Goal: Transaction & Acquisition: Purchase product/service

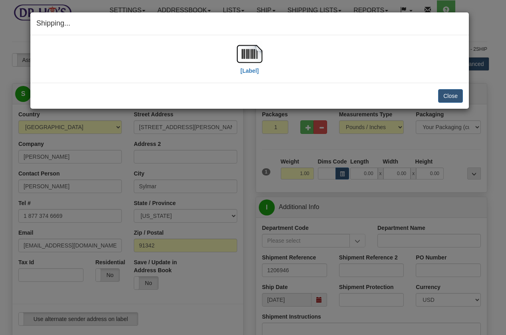
select select "CA"
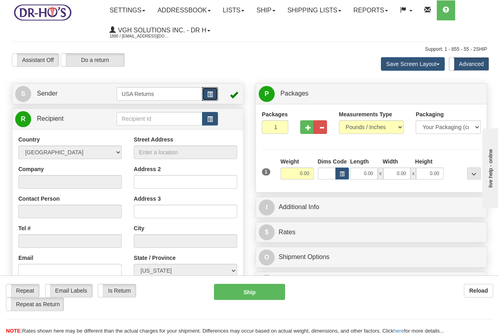
click at [212, 94] on span "button" at bounding box center [210, 94] width 6 height 5
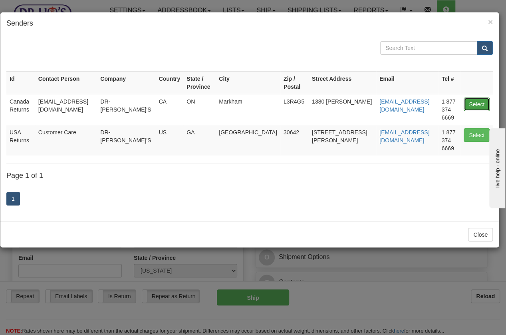
click at [475, 99] on button "Select" at bounding box center [477, 104] width 26 height 14
type input "Canada Returns"
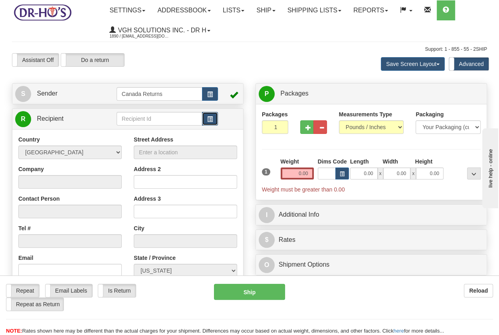
click at [208, 124] on button "button" at bounding box center [210, 119] width 16 height 14
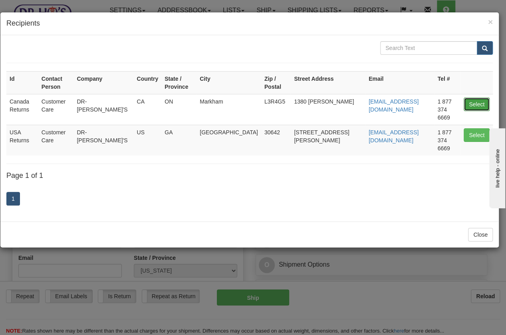
click at [471, 97] on button "Select" at bounding box center [477, 104] width 26 height 14
type input "Canada Returns"
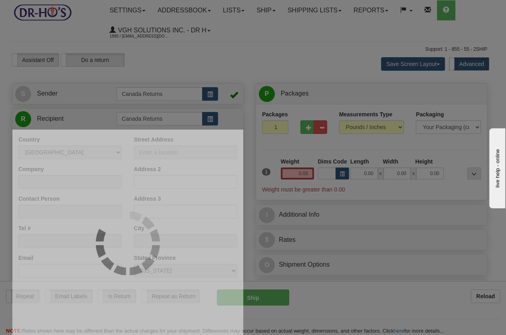
type input "0.00"
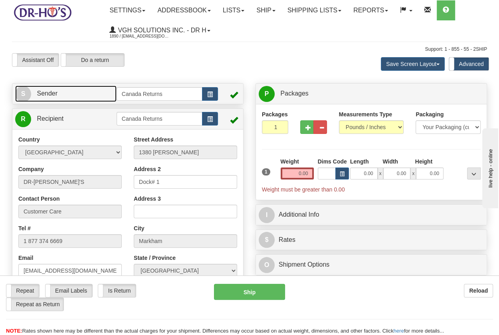
click at [81, 96] on link "S Sender" at bounding box center [65, 93] width 101 height 16
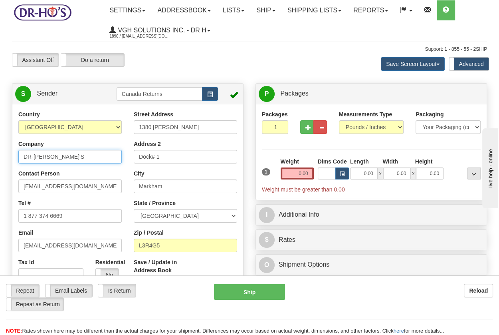
drag, startPoint x: 60, startPoint y: 155, endPoint x: -10, endPoint y: 154, distance: 69.9
click at [0, 154] on html "Training Course Close Toggle navigation Settings Shipping Preferences New Sende…" at bounding box center [249, 167] width 499 height 335
paste input "Paul Tipping"
type input "Paul Tipping"
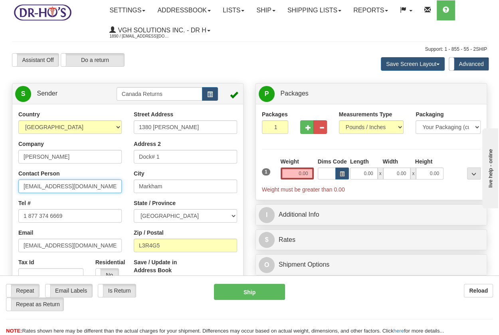
drag, startPoint x: 84, startPoint y: 191, endPoint x: -8, endPoint y: 189, distance: 91.5
click at [0, 189] on html "Training Course Close Toggle navigation Settings Shipping Preferences New Sende…" at bounding box center [249, 167] width 499 height 335
paste input "Paul Tipping"
type input "Paul Tipping"
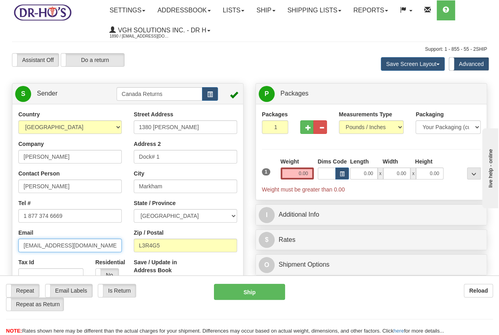
drag, startPoint x: 61, startPoint y: 245, endPoint x: -35, endPoint y: 242, distance: 96.0
click at [0, 242] on html "Training Course Close Toggle navigation Settings Shipping Preferences New Sende…" at bounding box center [249, 167] width 499 height 335
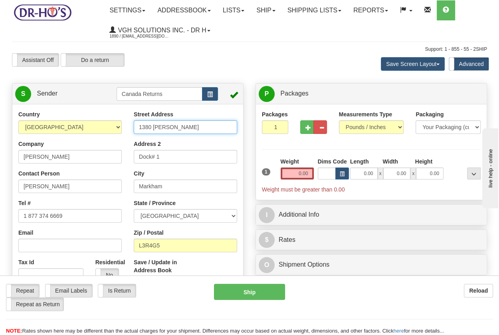
drag, startPoint x: 194, startPoint y: 127, endPoint x: 117, endPoint y: 122, distance: 77.2
click at [117, 122] on div "Country AFGHANISTAN ALAND ISLANDS ALBANIA ALGERIA AMERICAN SAMOA ANDORRA ANGOLA…" at bounding box center [127, 220] width 231 height 221
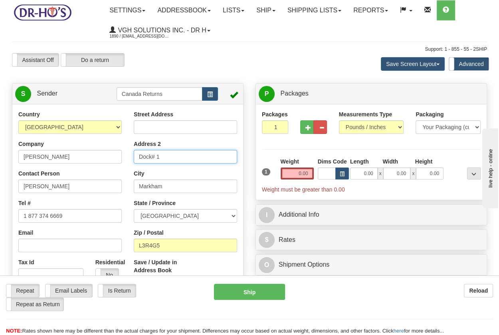
drag, startPoint x: 172, startPoint y: 158, endPoint x: 129, endPoint y: 156, distance: 43.2
click at [129, 156] on div "Street Address Address 2 Dock# 1 City Markham State / Province ALBERTA BRITISH …" at bounding box center [185, 202] width 115 height 185
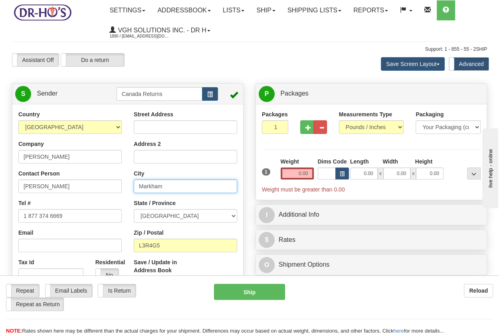
drag, startPoint x: 175, startPoint y: 189, endPoint x: 133, endPoint y: 188, distance: 41.6
click at [133, 188] on div "Street Address Address 2 City Markham State / Province ALBERTA BRITISH COLUMBIA…" at bounding box center [185, 202] width 115 height 185
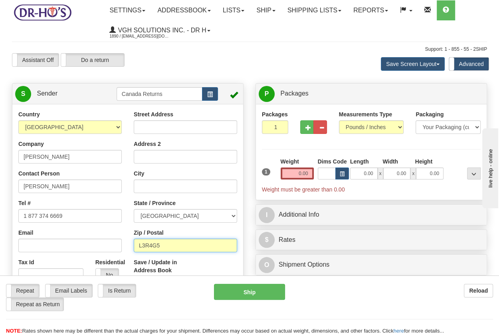
drag, startPoint x: 164, startPoint y: 243, endPoint x: 114, endPoint y: 243, distance: 49.5
click at [114, 243] on div "Country AFGHANISTAN ALAND ISLANDS ALBANIA ALGERIA AMERICAN SAMOA ANDORRA ANGOLA…" at bounding box center [127, 220] width 231 height 221
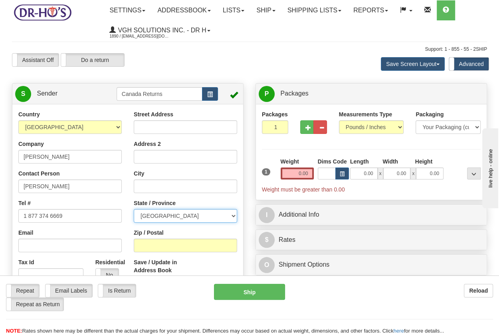
click at [155, 221] on select "ALBERTA BRITISH COLUMBIA MANITOBA NEW BRUNSWICK NEWFOUNDLAND NOVA SCOTIA NUNAVU…" at bounding box center [185, 216] width 103 height 14
select select "BC"
click at [134, 209] on select "ALBERTA BRITISH COLUMBIA MANITOBA NEW BRUNSWICK NEWFOUNDLAND NOVA SCOTIA NUNAVU…" at bounding box center [185, 216] width 103 height 14
click at [159, 122] on input "Street Address" at bounding box center [185, 127] width 103 height 14
paste input "498 Birch Ave."
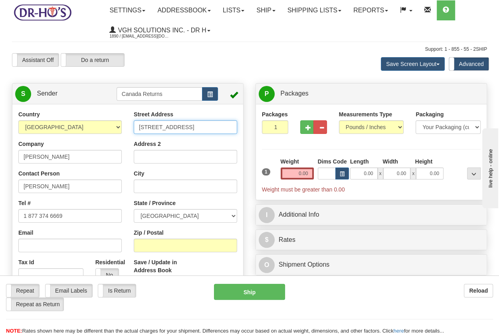
type input "498 Birch Ave."
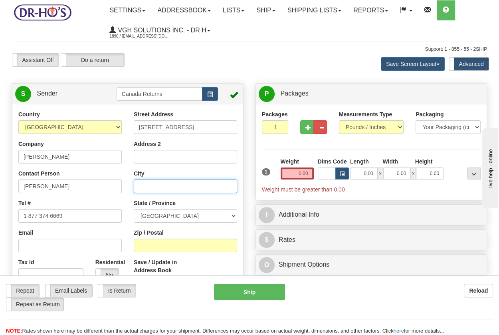
click at [147, 187] on input "City" at bounding box center [185, 186] width 103 height 14
paste input "Qualicum Beach"
type input "Qualicum Beach"
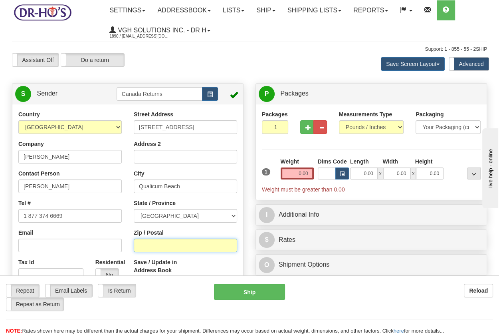
click at [165, 245] on input "Zip / Postal" at bounding box center [185, 246] width 103 height 14
paste input "V9K1K4"
type input "V9K1K4"
click at [292, 173] on input "0.00" at bounding box center [297, 173] width 33 height 12
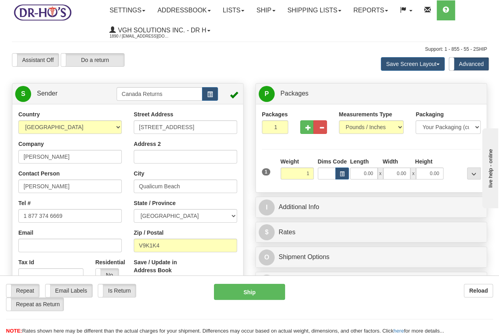
type input "1.00"
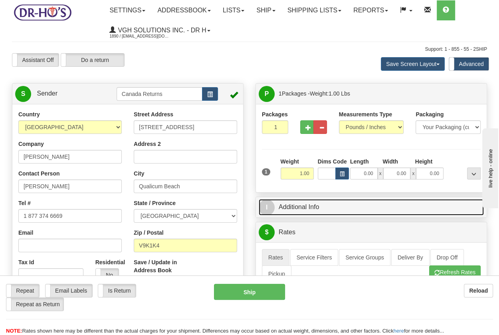
click at [300, 205] on link "I Additional Info" at bounding box center [371, 207] width 225 height 16
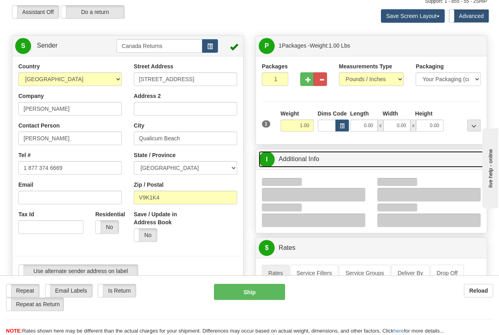
scroll to position [89, 0]
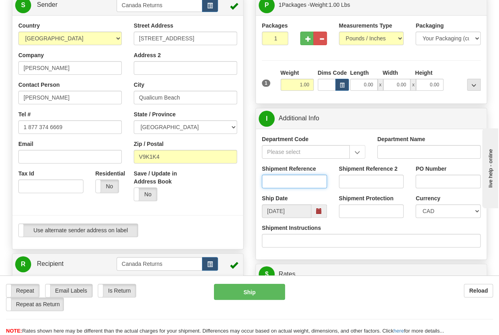
click at [286, 185] on input "Shipment Reference" at bounding box center [294, 182] width 65 height 14
paste input "1203265"
click at [323, 211] on span at bounding box center [320, 211] width 16 height 14
type input "1203265"
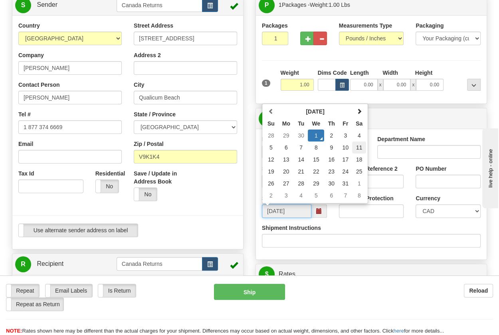
click at [358, 145] on td "11" at bounding box center [359, 147] width 14 height 12
type input "[DATE]"
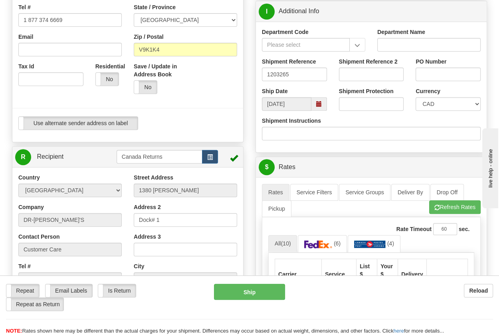
scroll to position [222, 0]
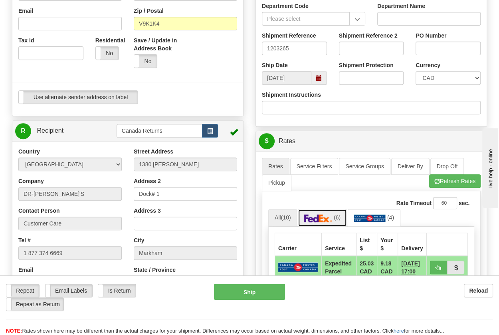
click at [339, 214] on span "(6)" at bounding box center [337, 217] width 7 height 6
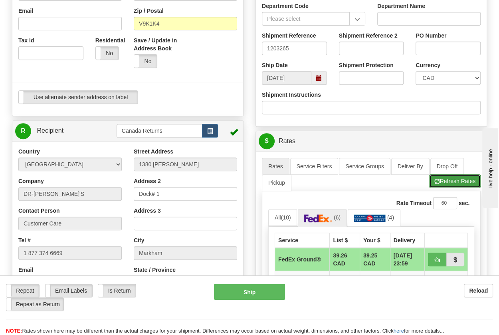
click at [459, 181] on button "Refresh Rates" at bounding box center [455, 181] width 52 height 14
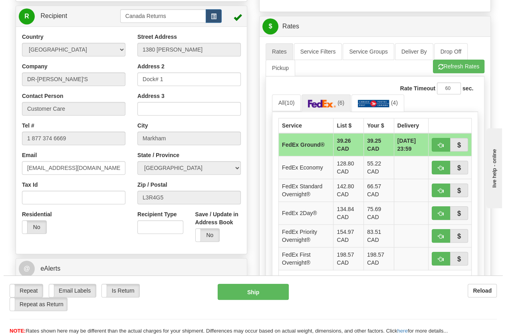
scroll to position [355, 0]
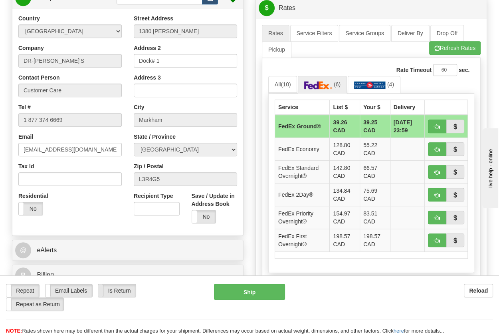
click at [102, 294] on span at bounding box center [98, 290] width 10 height 13
click at [243, 290] on button "Ship" at bounding box center [249, 292] width 71 height 16
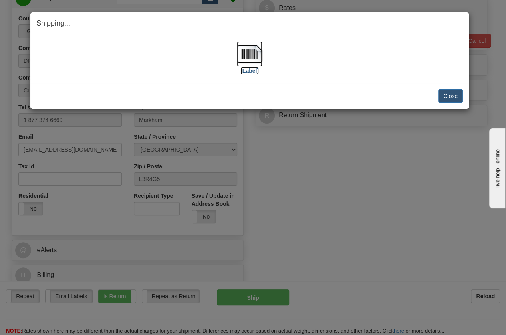
click at [247, 58] on img at bounding box center [250, 54] width 26 height 26
